Goal: Task Accomplishment & Management: Use online tool/utility

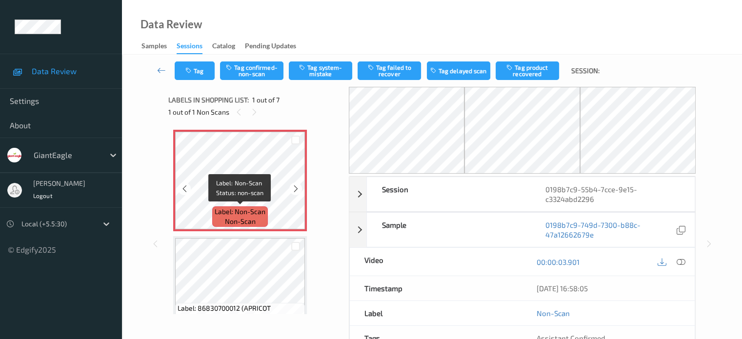
click at [238, 217] on span "non-scan" at bounding box center [240, 222] width 31 height 10
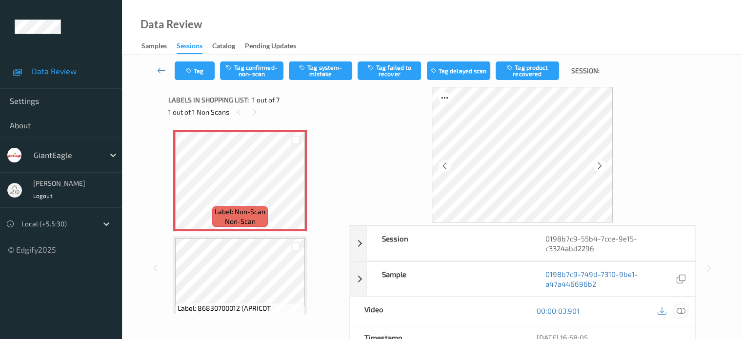
click at [679, 311] on icon at bounding box center [680, 310] width 9 height 9
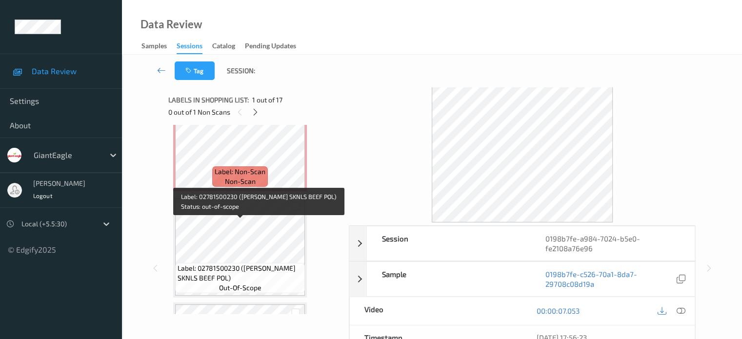
scroll to position [997, 0]
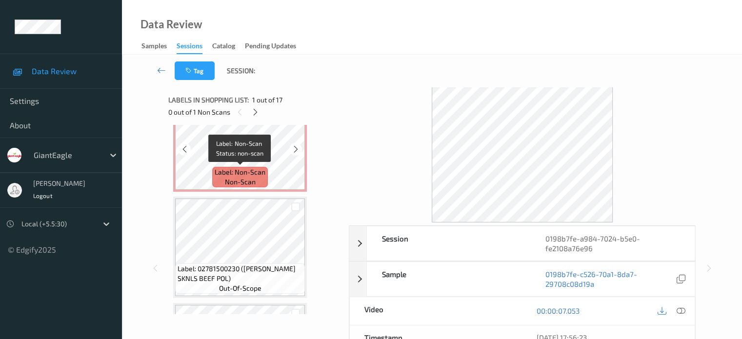
click at [253, 174] on span "Label: Non-Scan" at bounding box center [240, 172] width 51 height 10
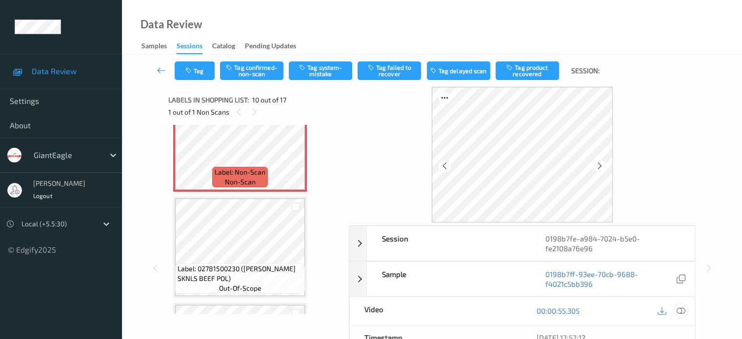
click at [685, 307] on icon at bounding box center [680, 310] width 9 height 9
